Goal: Find specific page/section: Find specific page/section

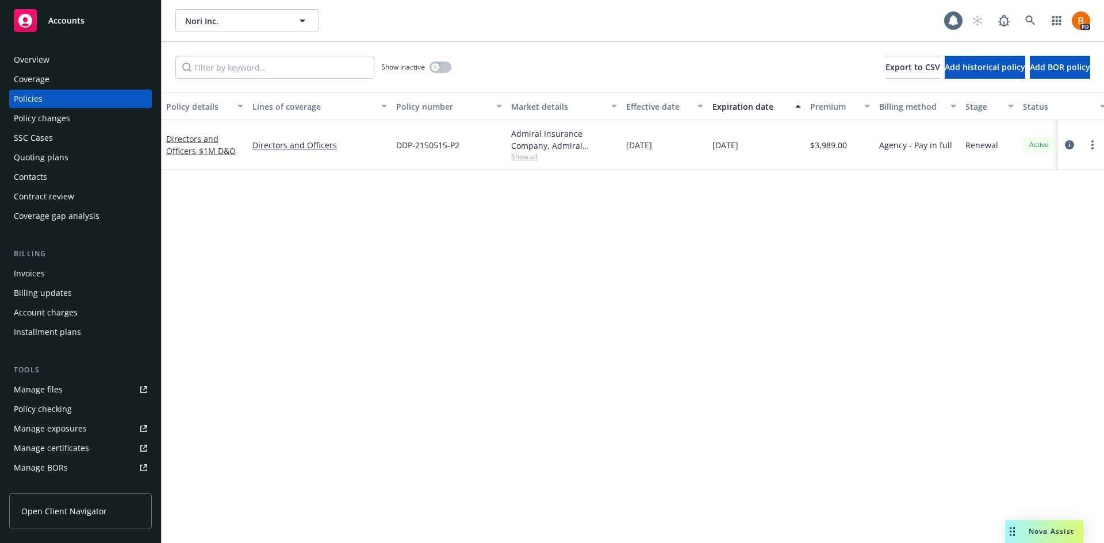
click at [51, 18] on span "Accounts" at bounding box center [66, 20] width 36 height 9
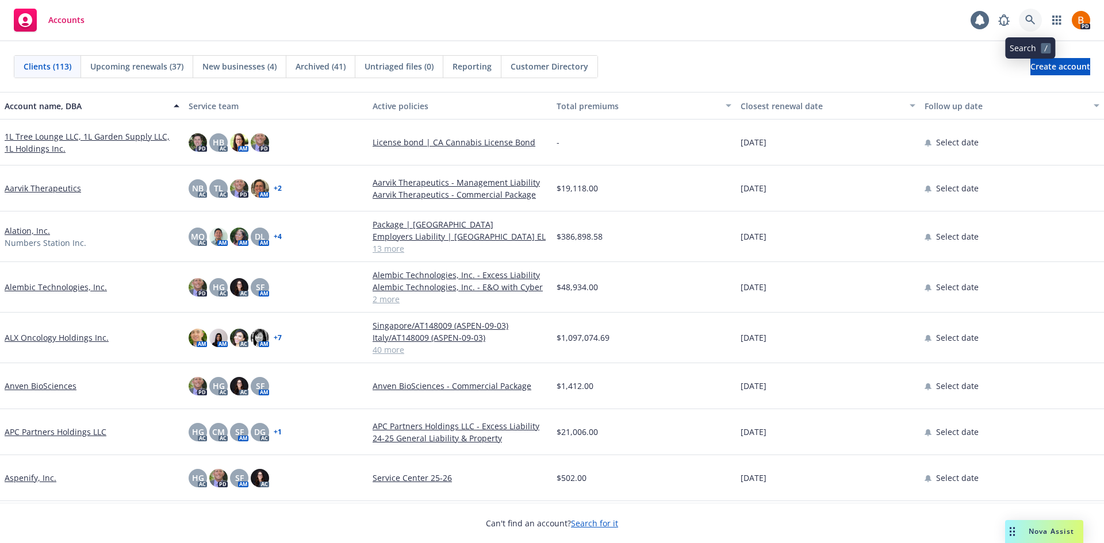
click at [1019, 18] on link at bounding box center [1030, 20] width 23 height 23
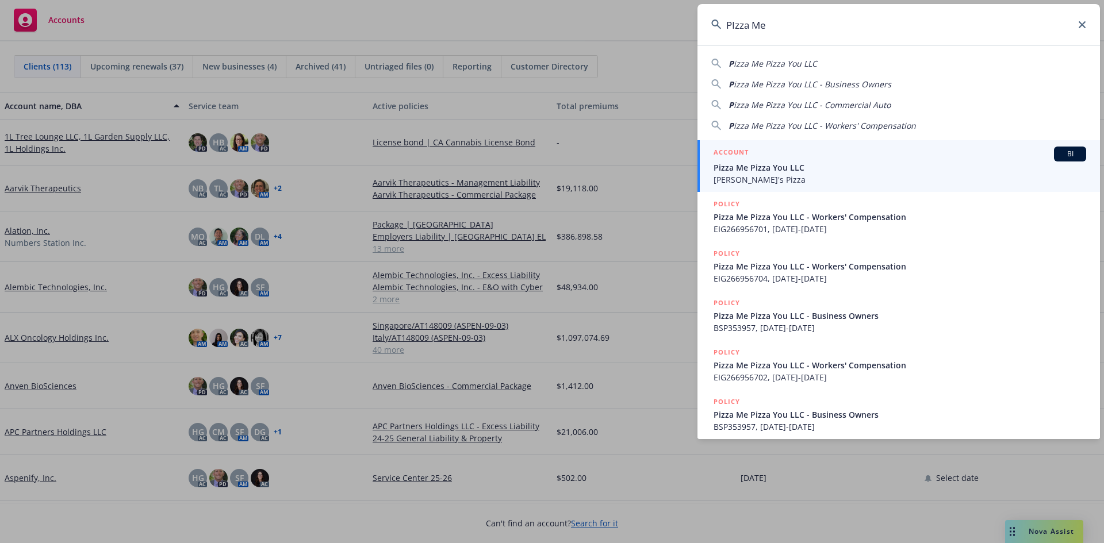
type input "PIzza Me"
click at [749, 173] on span "Pizza Me Pizza You LLC" at bounding box center [899, 168] width 373 height 12
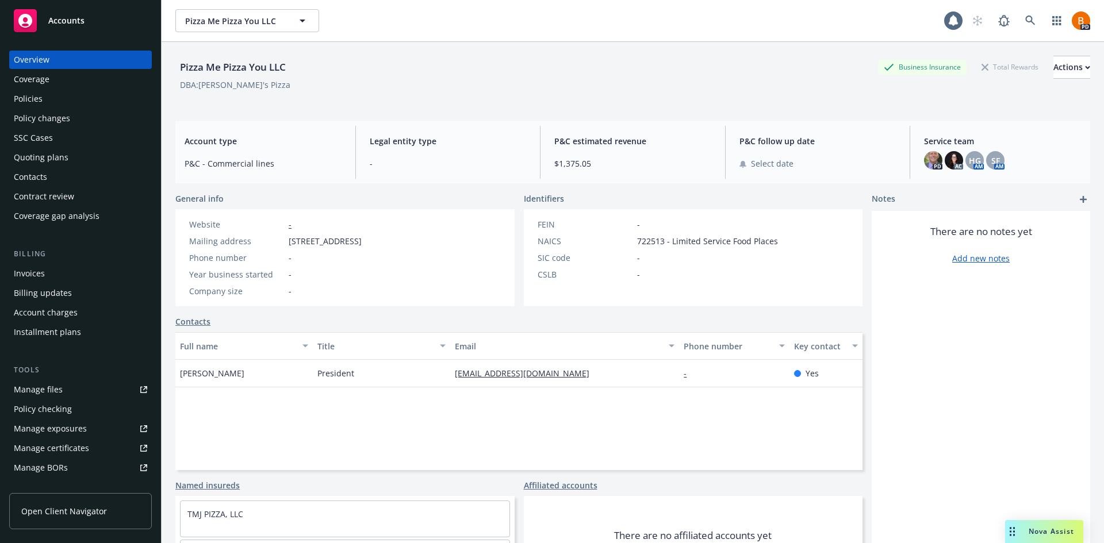
click at [56, 23] on span "Accounts" at bounding box center [66, 20] width 36 height 9
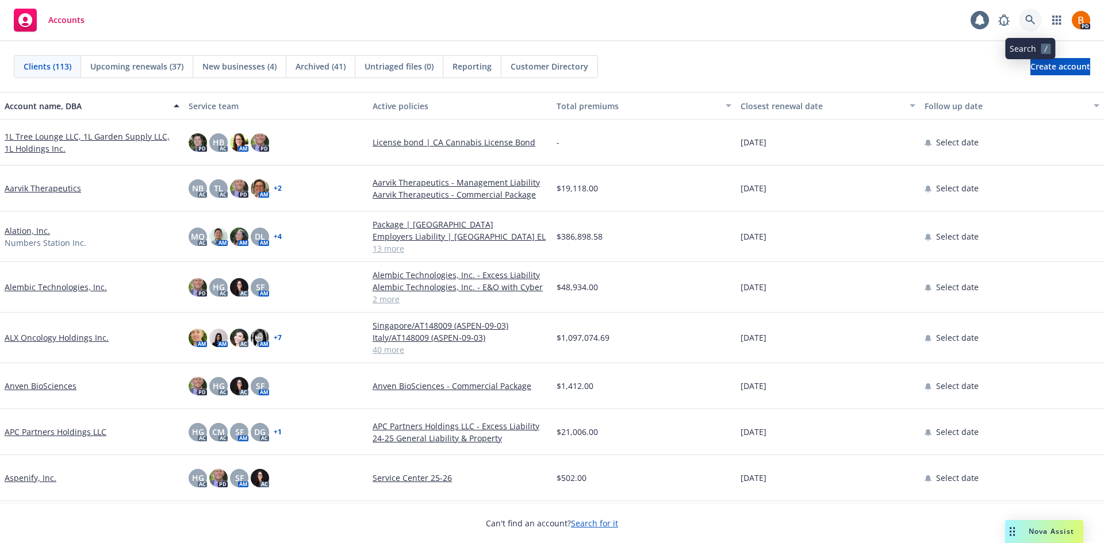
click at [1031, 26] on link at bounding box center [1030, 20] width 23 height 23
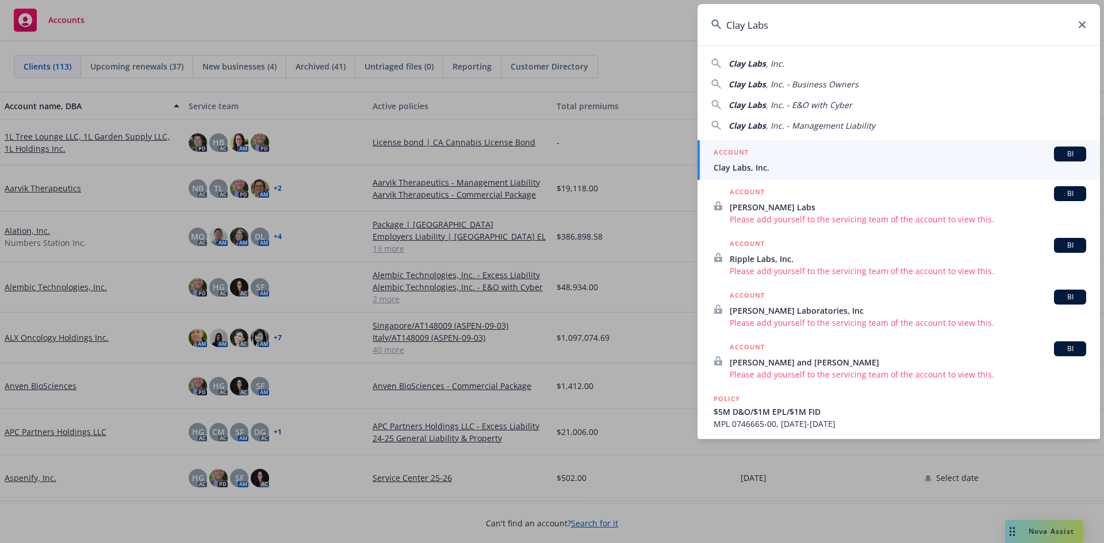
type input "Clay Labs"
click at [780, 157] on div "ACCOUNT BI" at bounding box center [899, 154] width 373 height 15
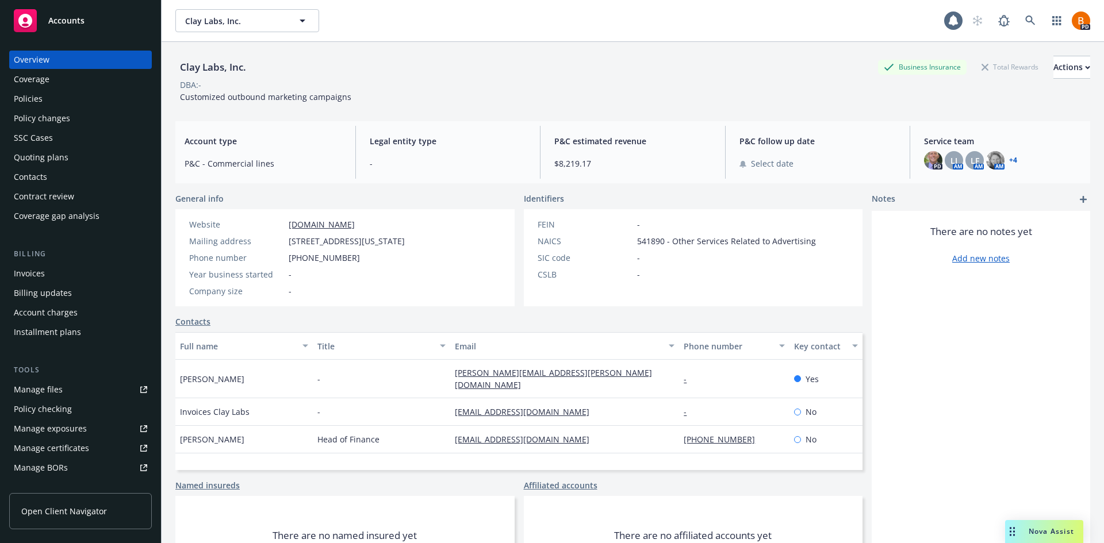
click at [43, 102] on div "Policies" at bounding box center [80, 99] width 133 height 18
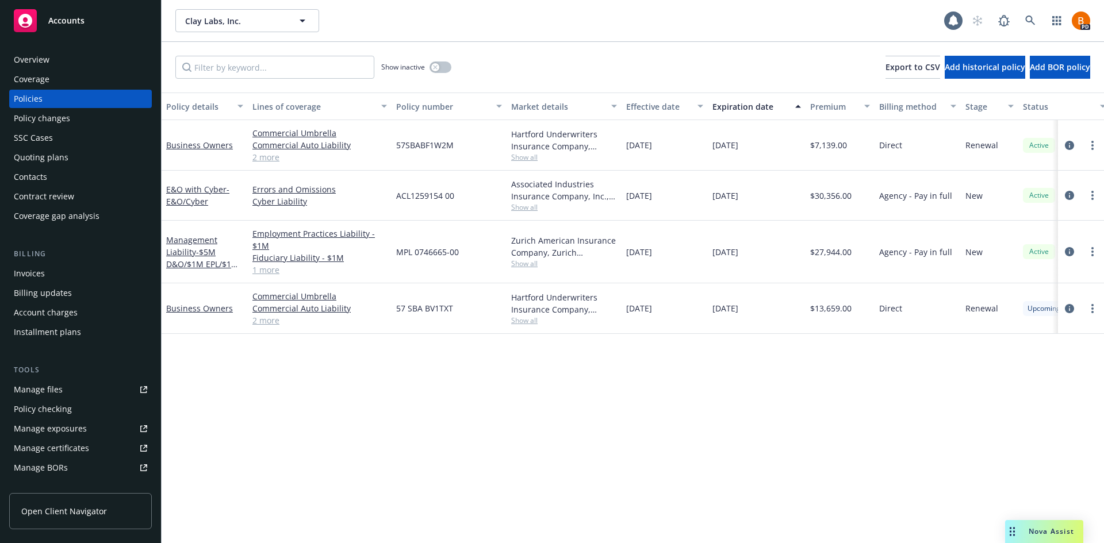
click at [94, 25] on div "Accounts" at bounding box center [80, 20] width 133 height 23
